Goal: Information Seeking & Learning: Understand process/instructions

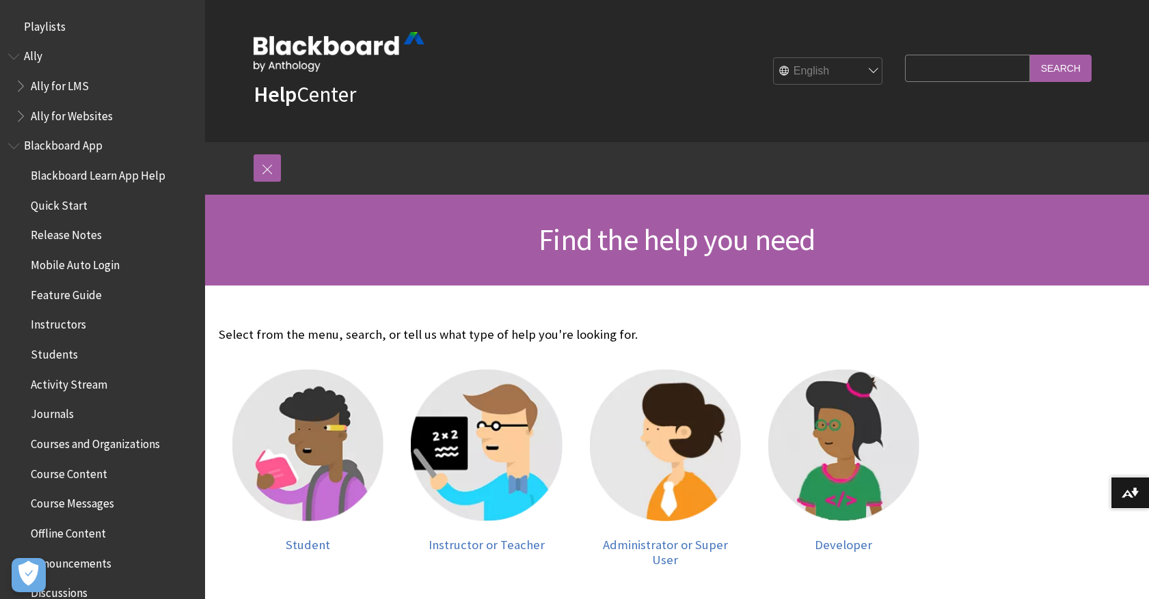
click at [937, 74] on input "Search Query" at bounding box center [967, 68] width 124 height 27
type input "curl"
click at [1030, 55] on input "Search" at bounding box center [1061, 68] width 62 height 27
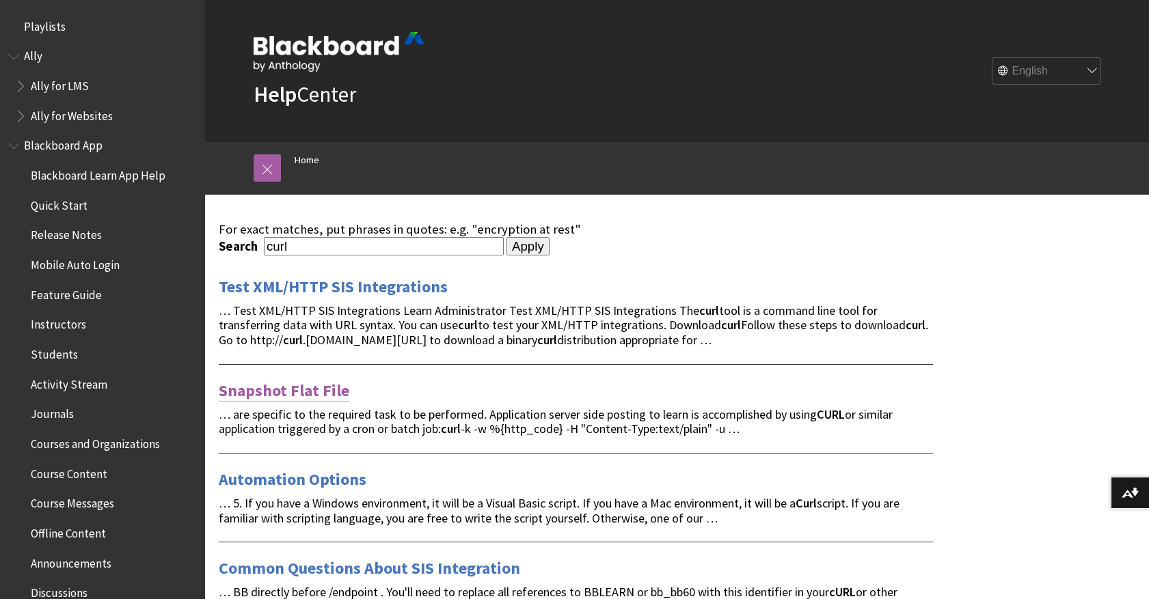
click at [321, 386] on link "Snapshot Flat File" at bounding box center [284, 391] width 131 height 22
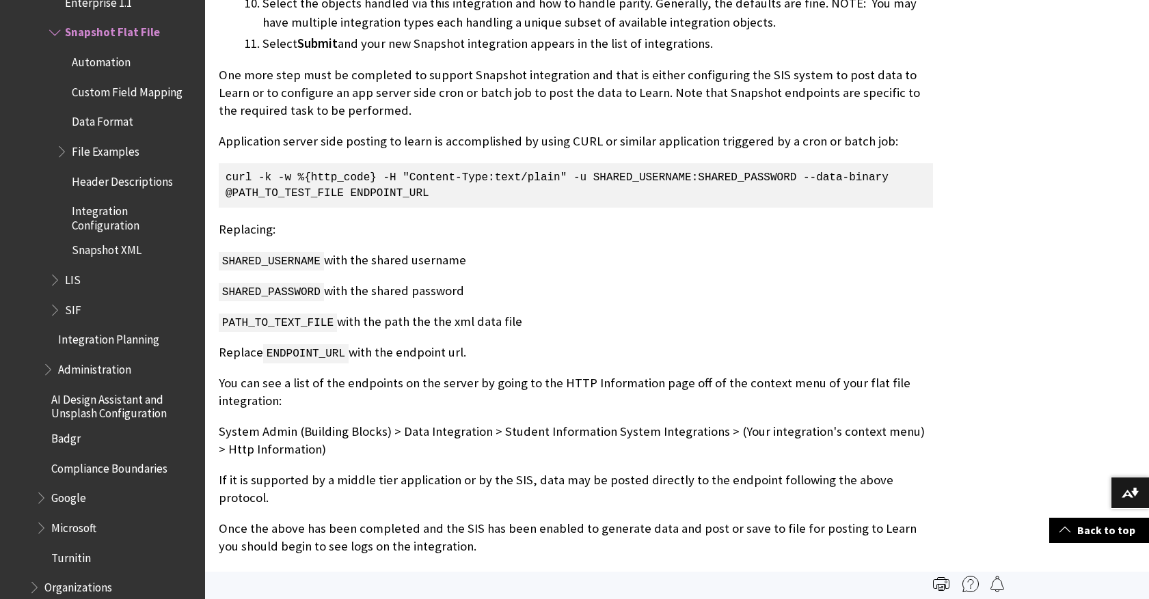
scroll to position [1708, 0]
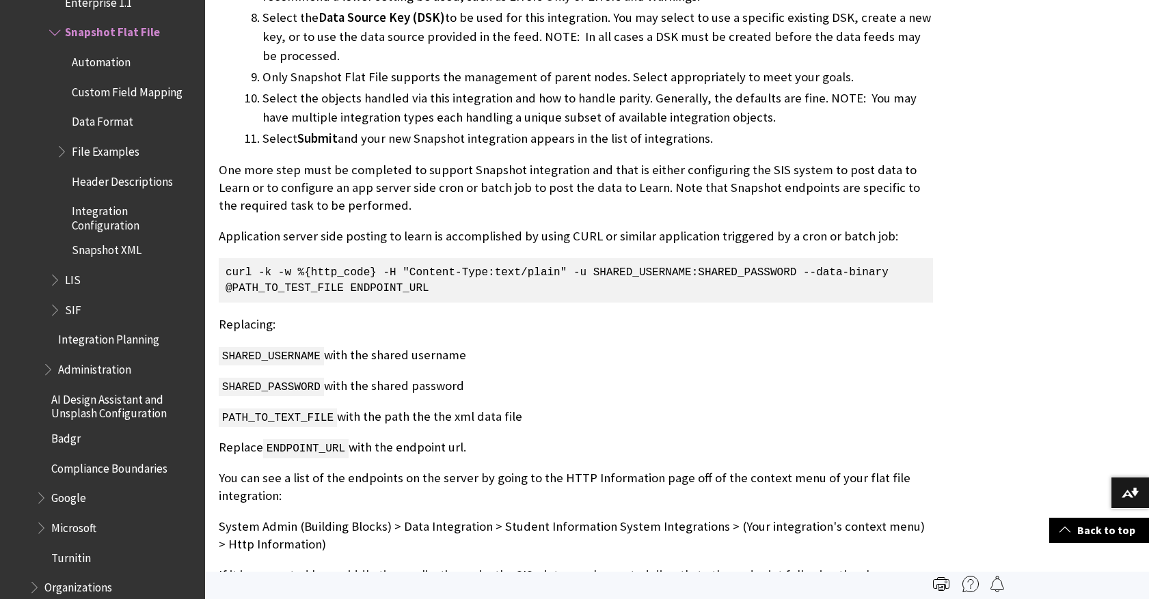
click at [113, 179] on span "Header Descriptions" at bounding box center [122, 179] width 101 height 18
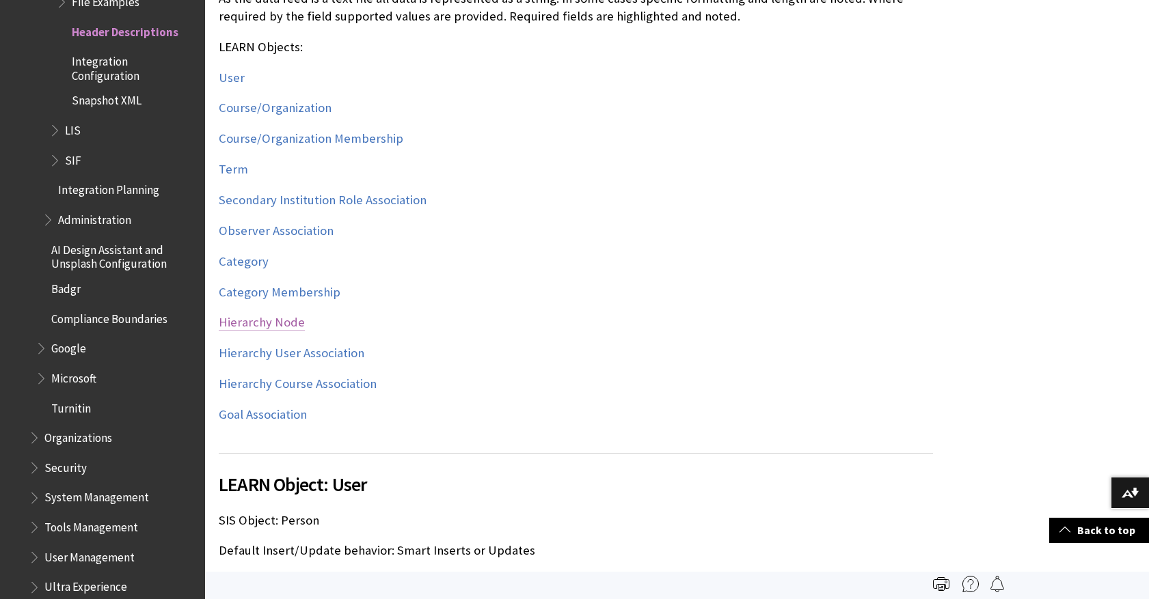
scroll to position [349, 0]
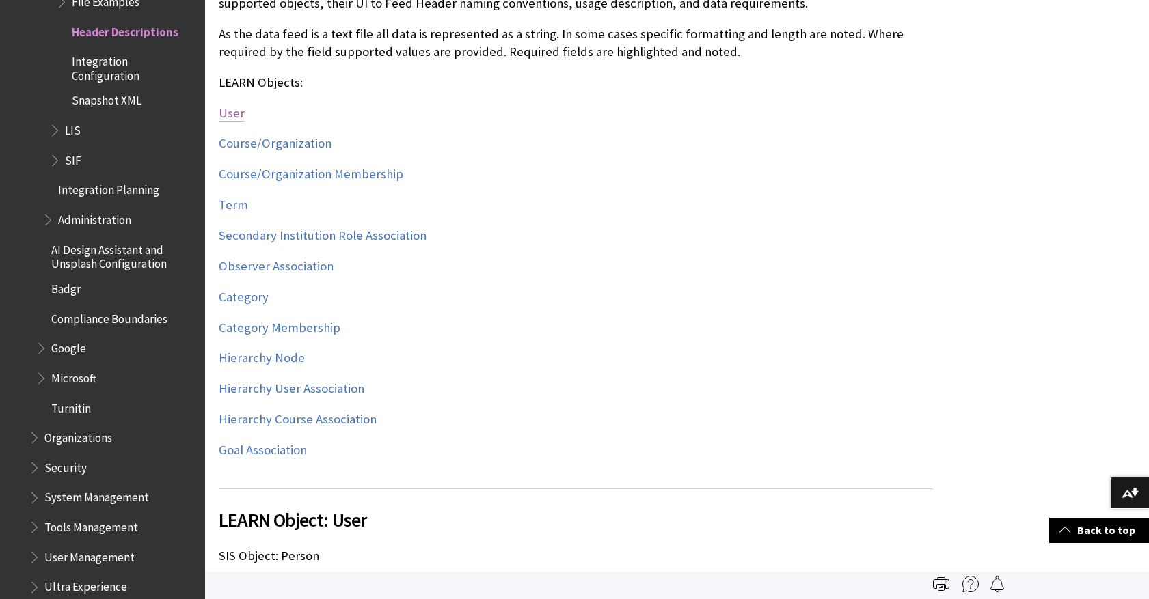
click at [234, 111] on link "User" at bounding box center [232, 113] width 26 height 16
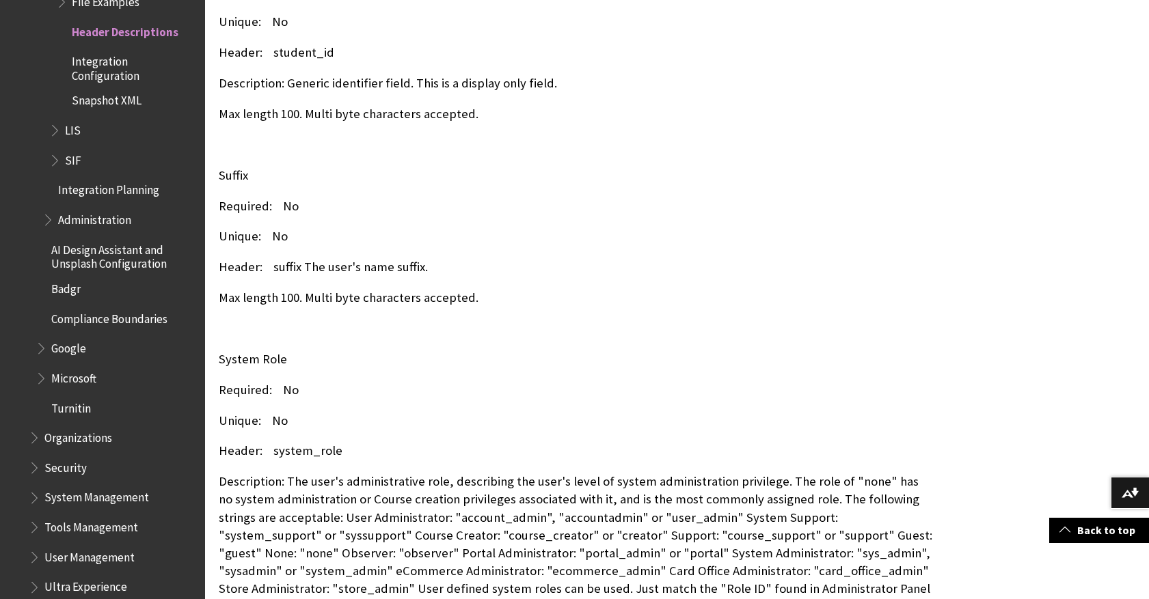
scroll to position [8494, 0]
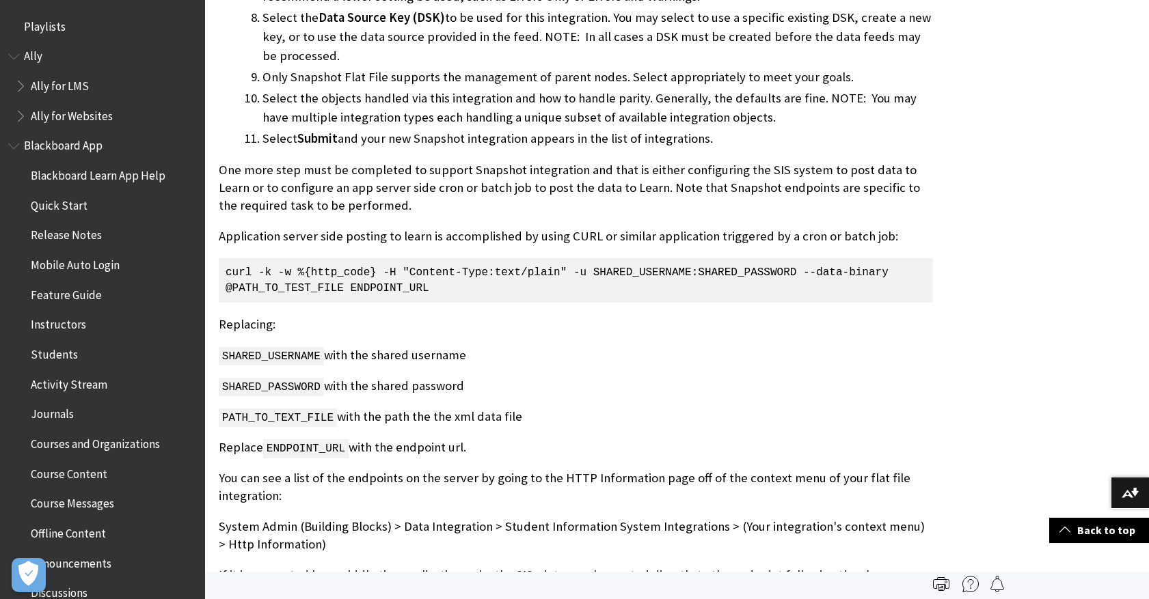
scroll to position [2080, 0]
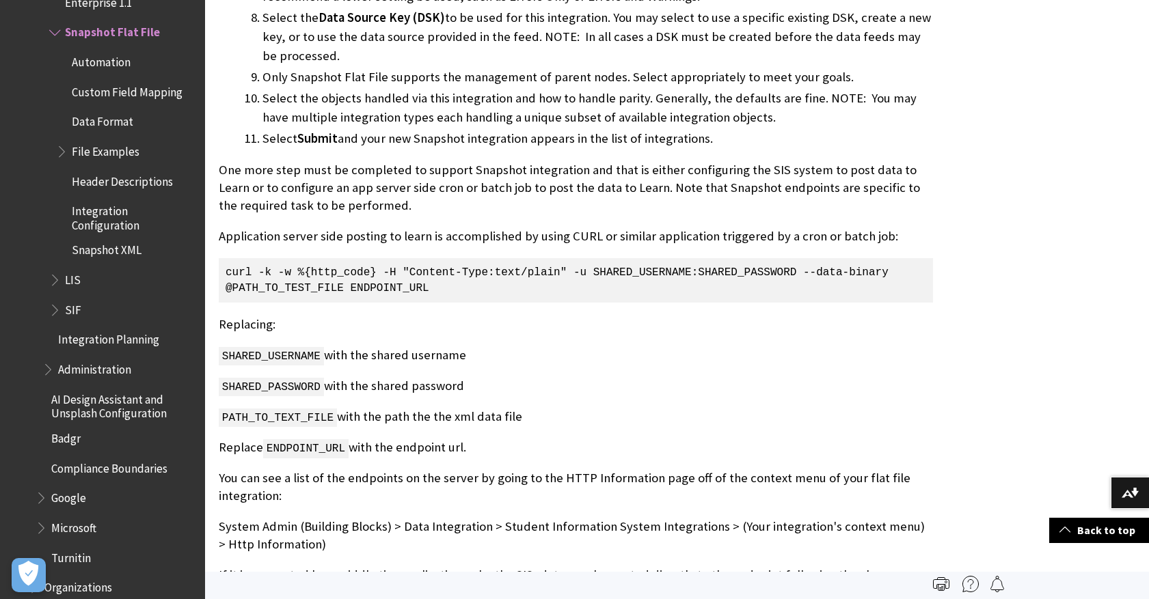
click at [127, 223] on span "Integration Configuration" at bounding box center [134, 216] width 124 height 32
click at [133, 187] on span "Header Descriptions" at bounding box center [122, 179] width 101 height 18
click at [131, 182] on span "Header Descriptions" at bounding box center [125, 179] width 107 height 18
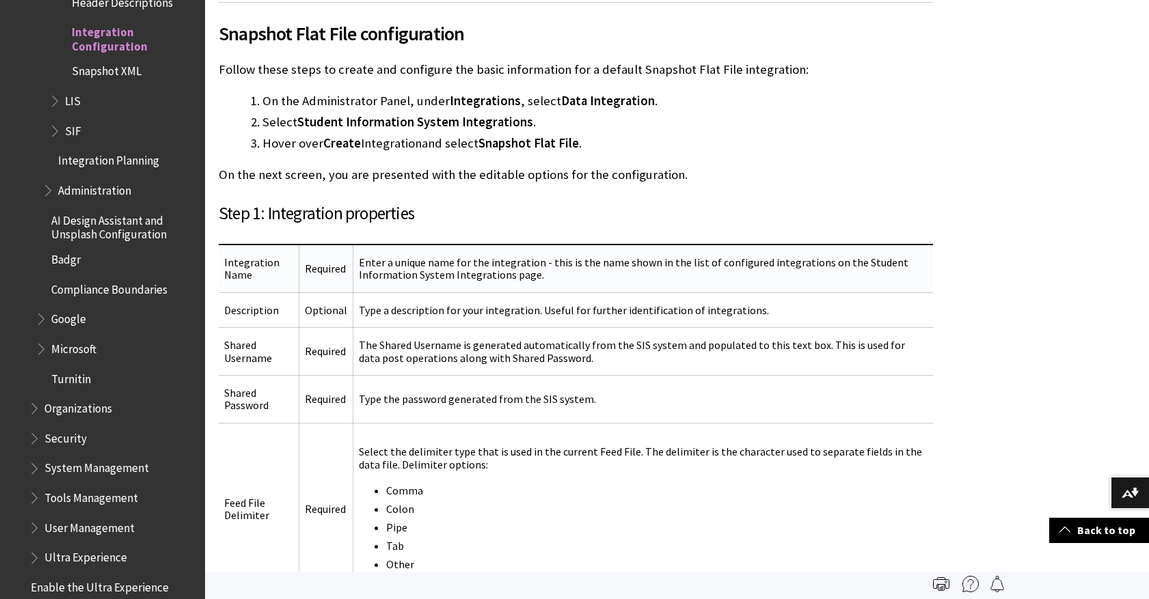
scroll to position [405, 0]
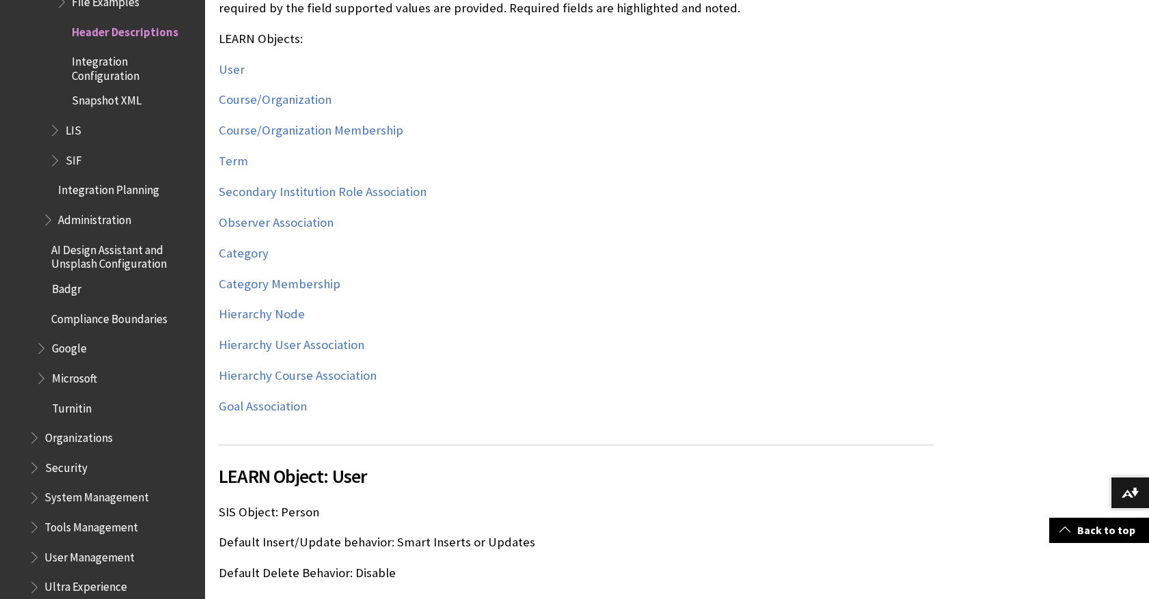
scroll to position [159, 0]
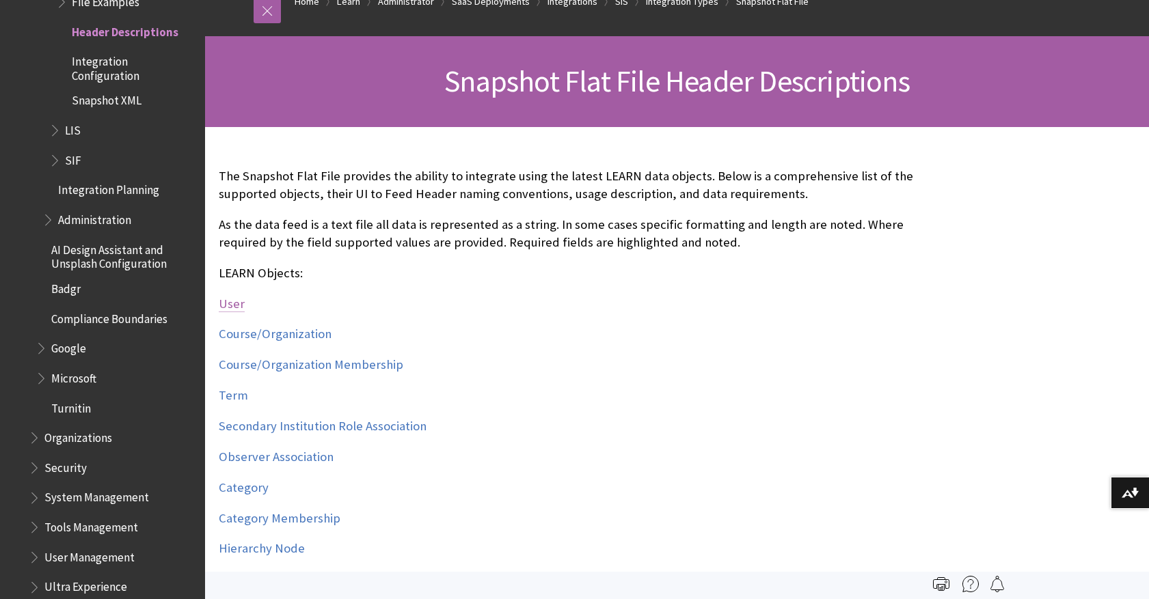
click at [234, 305] on link "User" at bounding box center [232, 304] width 26 height 16
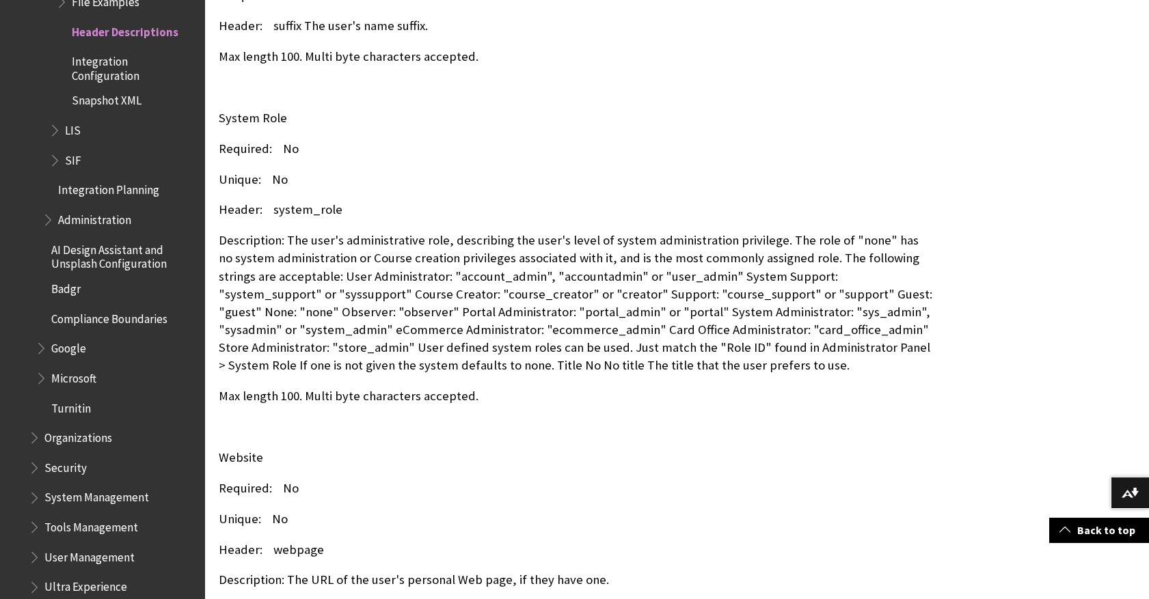
scroll to position [8772, 0]
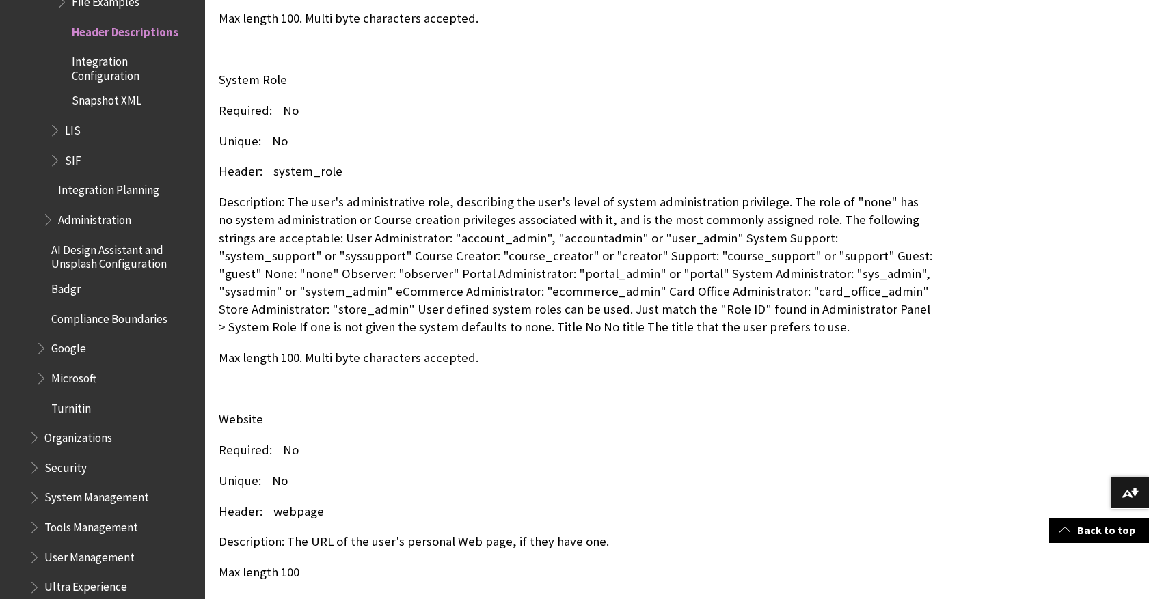
click at [822, 280] on p "Description: The user's administrative role, describing the user's level of sys…" at bounding box center [576, 264] width 714 height 143
copy p "sysadmin"
